Goal: Navigation & Orientation: Find specific page/section

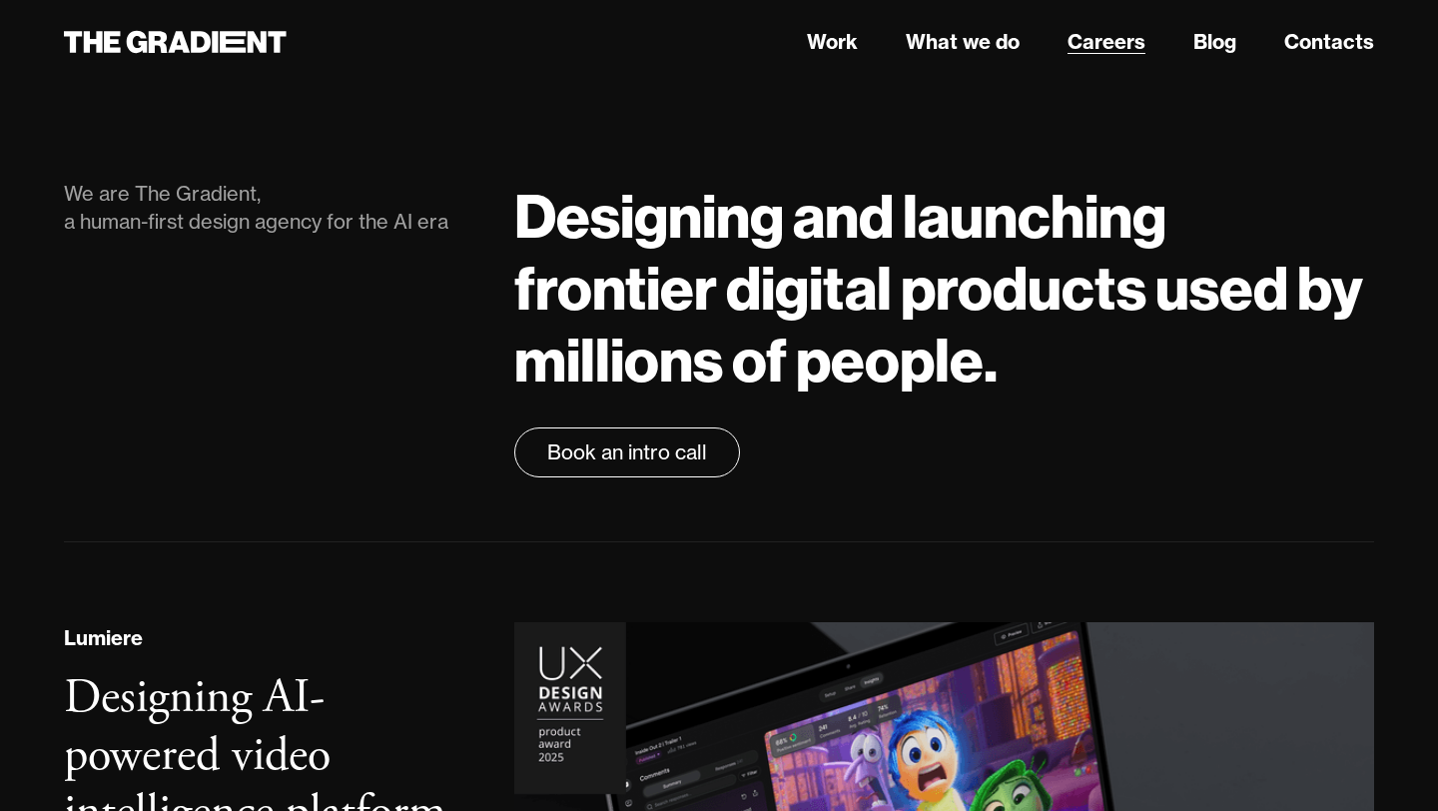
click at [1093, 44] on link "Careers" at bounding box center [1106, 42] width 78 height 30
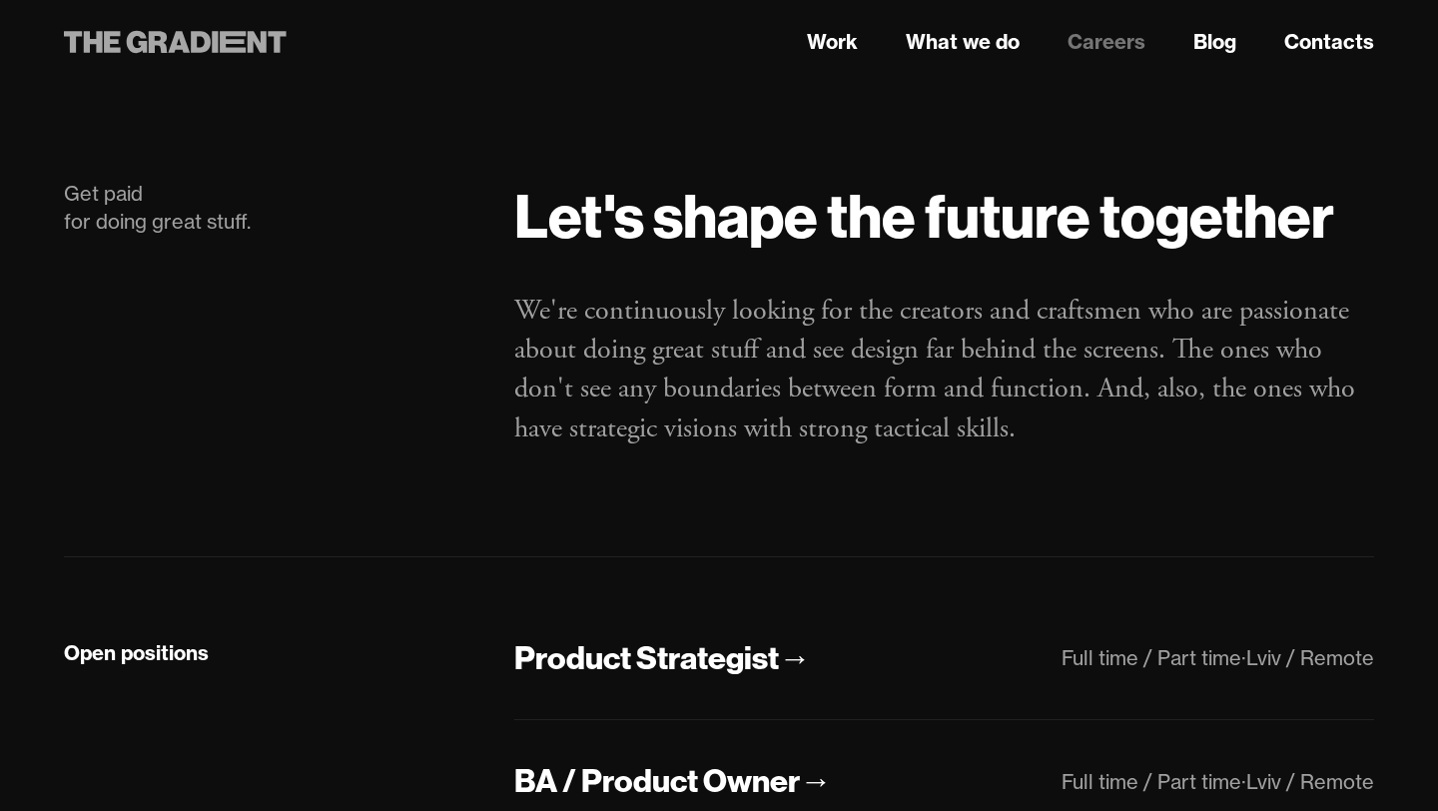
click at [237, 53] on icon at bounding box center [175, 42] width 223 height 36
